Goal: Navigation & Orientation: Find specific page/section

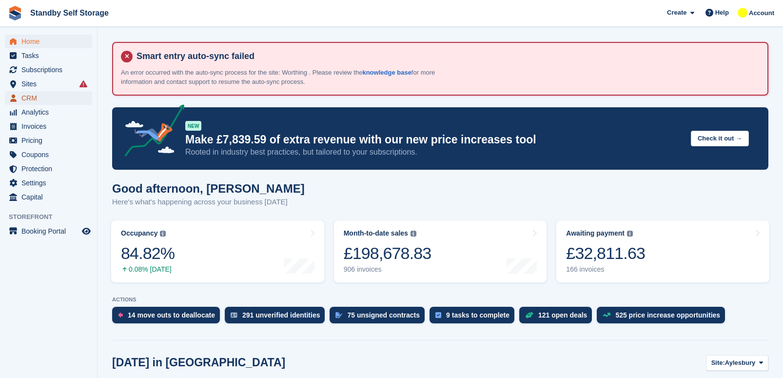
click at [39, 95] on span "CRM" at bounding box center [50, 98] width 59 height 14
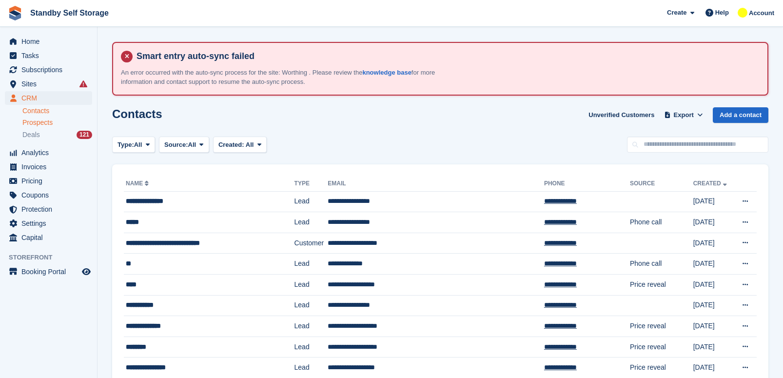
click at [50, 120] on span "Prospects" at bounding box center [37, 122] width 30 height 9
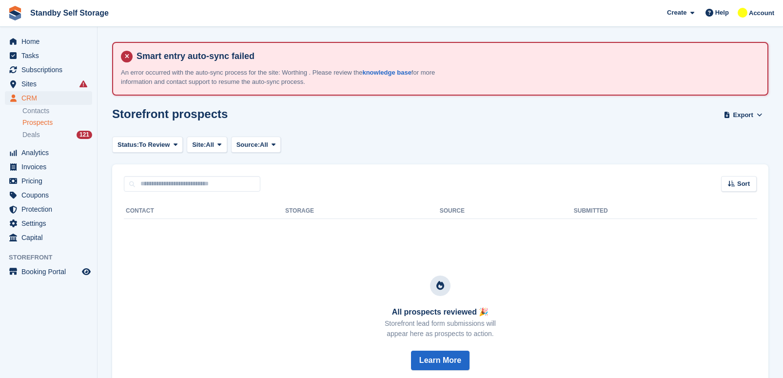
click at [53, 118] on div "Prospects" at bounding box center [57, 122] width 70 height 9
click at [45, 125] on span "Prospects" at bounding box center [37, 122] width 30 height 9
click at [47, 119] on span "Prospects" at bounding box center [37, 122] width 30 height 9
click at [749, 11] on div "Account" at bounding box center [756, 13] width 43 height 17
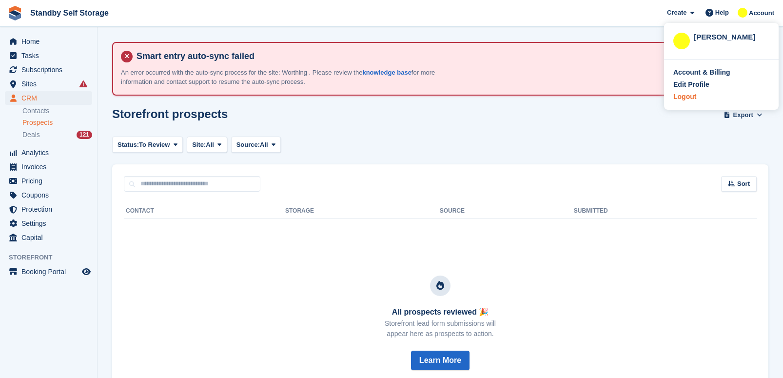
click at [691, 95] on div "Logout" at bounding box center [684, 97] width 23 height 10
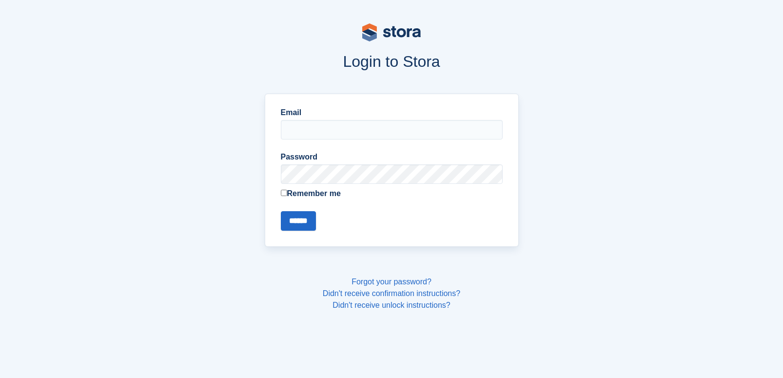
type input "**********"
click at [298, 218] on input "******" at bounding box center [298, 221] width 35 height 20
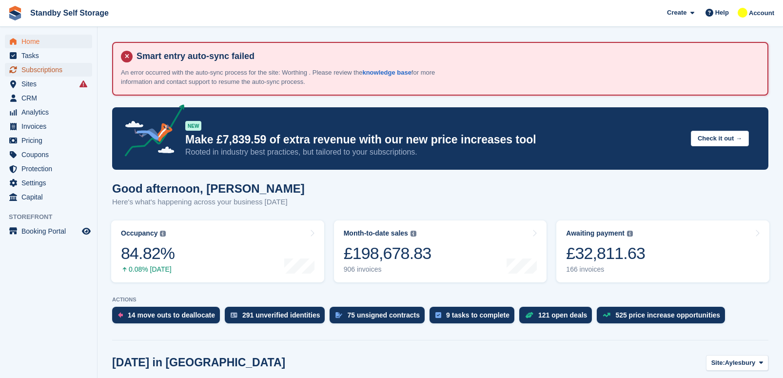
click at [50, 69] on span "Subscriptions" at bounding box center [50, 70] width 59 height 14
click at [37, 89] on span "Sites" at bounding box center [50, 84] width 59 height 14
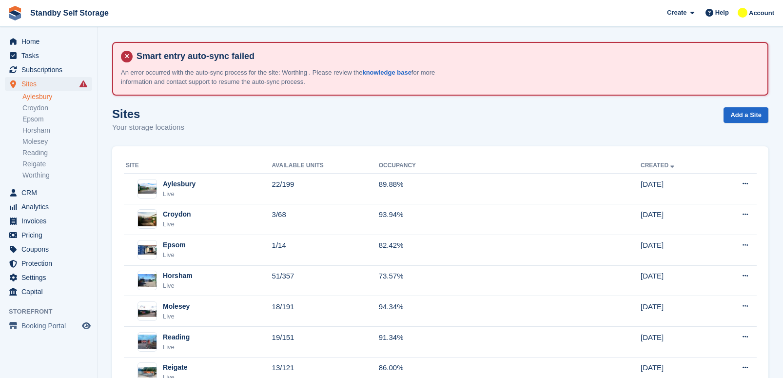
click at [40, 97] on link "Aylesbury" at bounding box center [57, 96] width 70 height 9
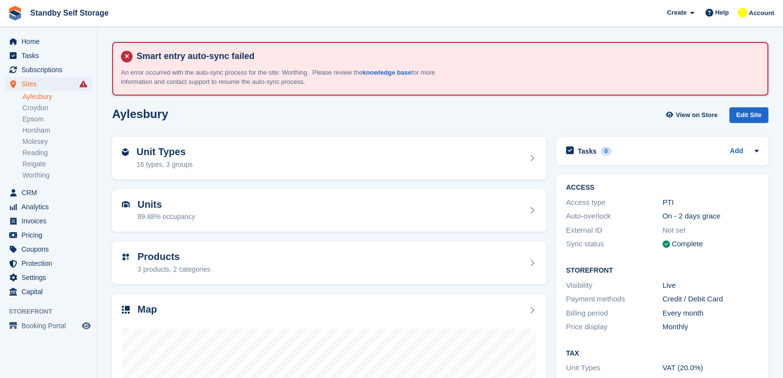
click at [218, 155] on div "Unit Types 16 types, 3 groups" at bounding box center [329, 157] width 415 height 23
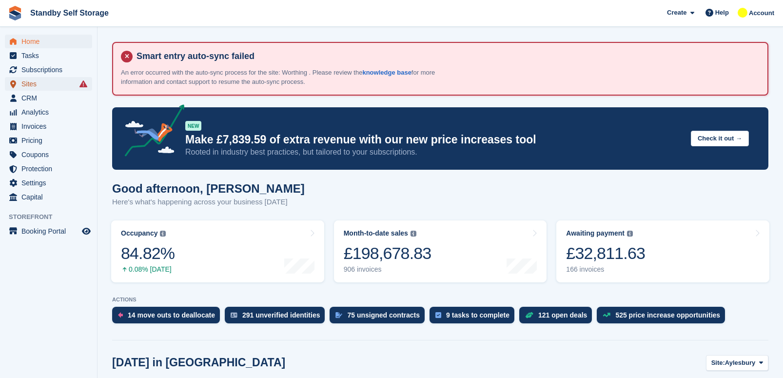
click at [44, 81] on span "Sites" at bounding box center [50, 84] width 59 height 14
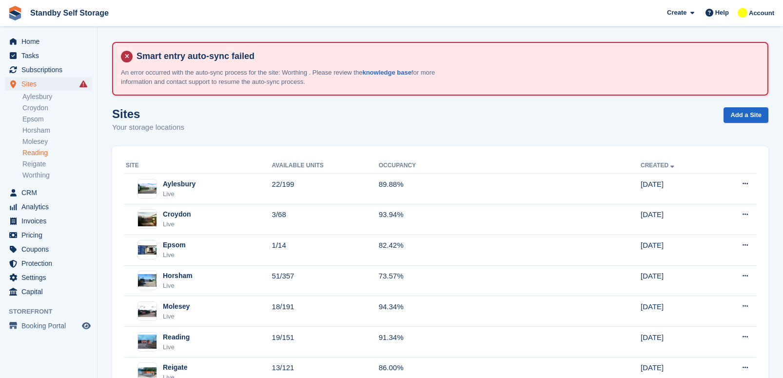
click at [42, 152] on link "Reading" at bounding box center [57, 152] width 70 height 9
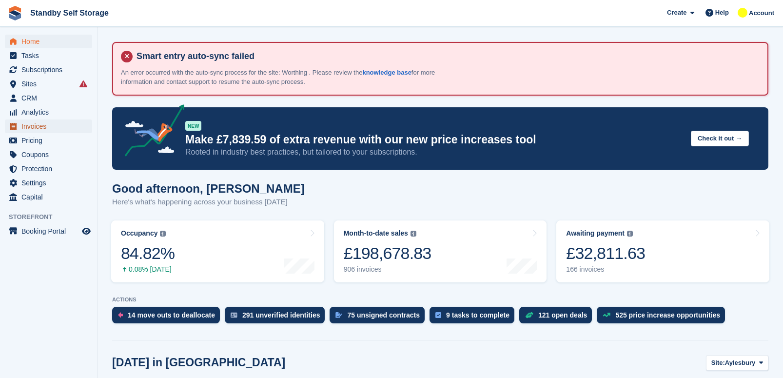
click at [50, 129] on span "Invoices" at bounding box center [50, 126] width 59 height 14
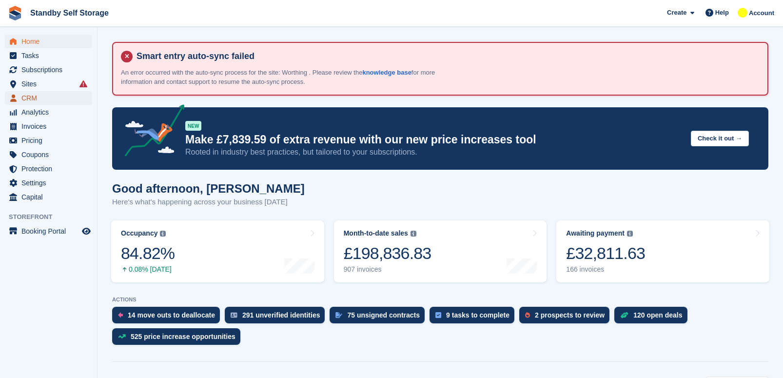
click at [39, 97] on span "CRM" at bounding box center [50, 98] width 59 height 14
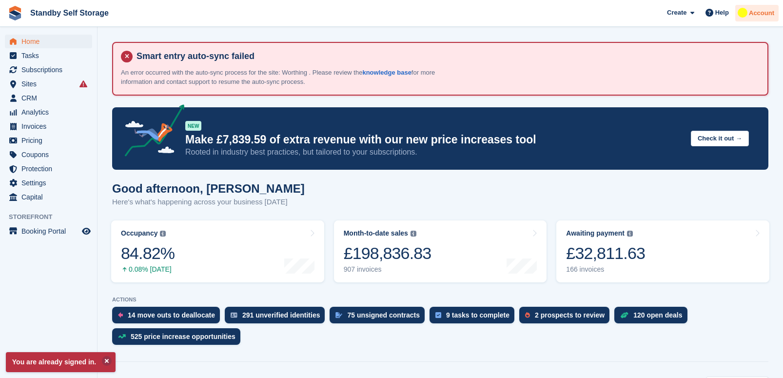
click at [755, 11] on span "Account" at bounding box center [761, 13] width 25 height 10
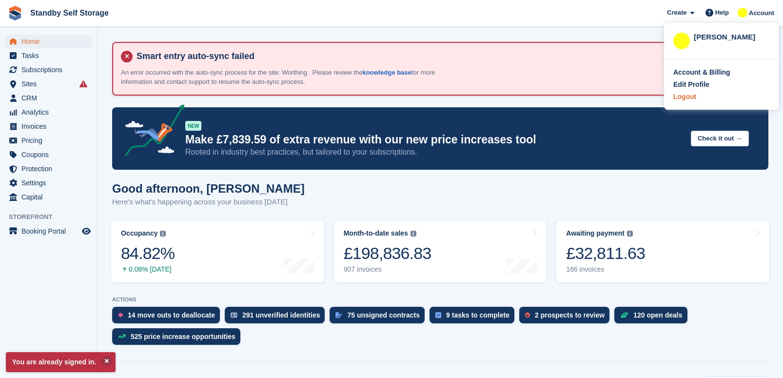
click at [701, 96] on div "Logout" at bounding box center [721, 97] width 96 height 10
